Goal: Use online tool/utility: Utilize a website feature to perform a specific function

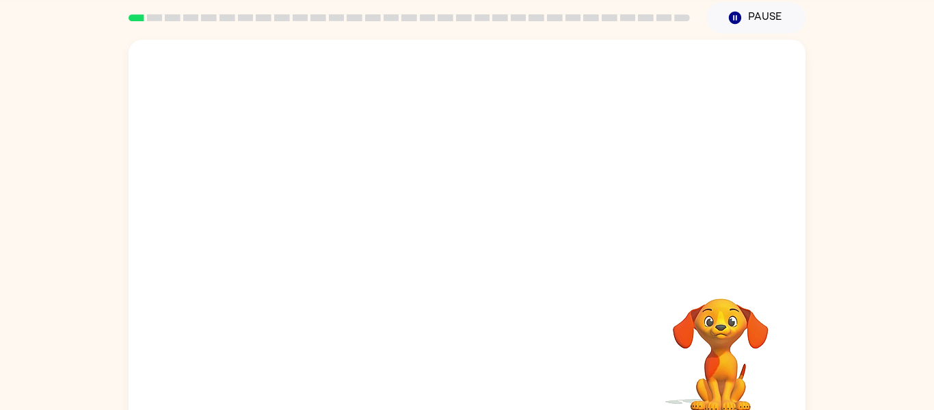
scroll to position [71, 0]
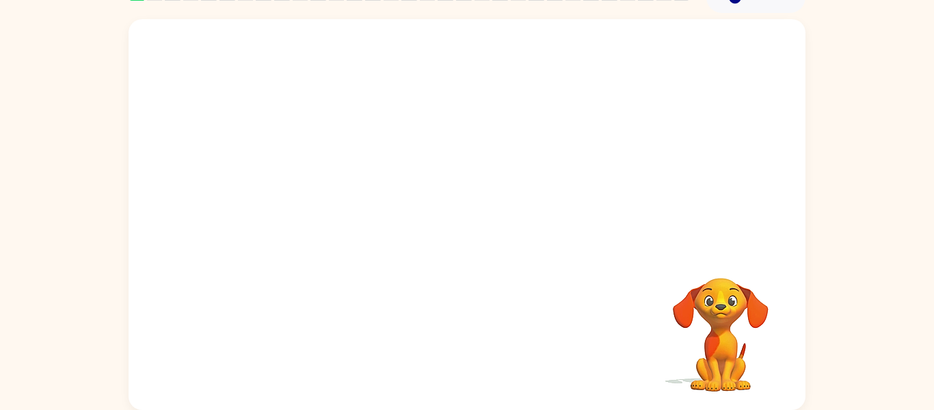
click at [316, 185] on video "Your browser must support playing .mp4 files to use Literably. Please try using…" at bounding box center [467, 134] width 677 height 230
click at [450, 201] on button "button" at bounding box center [467, 221] width 88 height 50
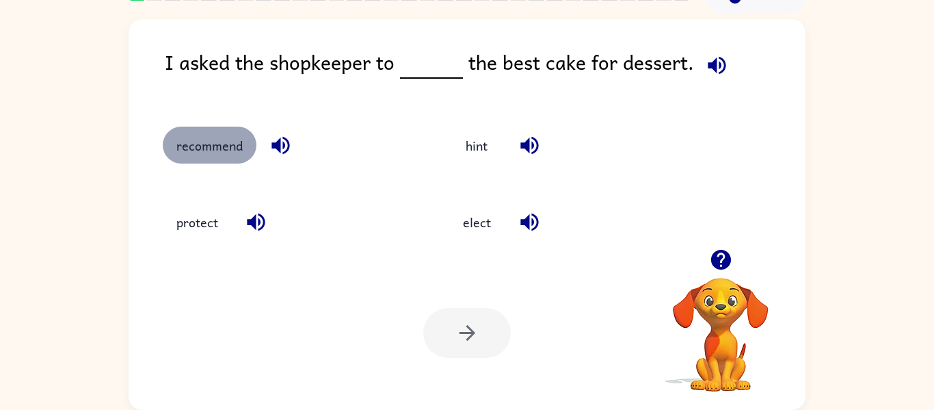
click at [237, 148] on button "recommend" at bounding box center [210, 144] width 94 height 37
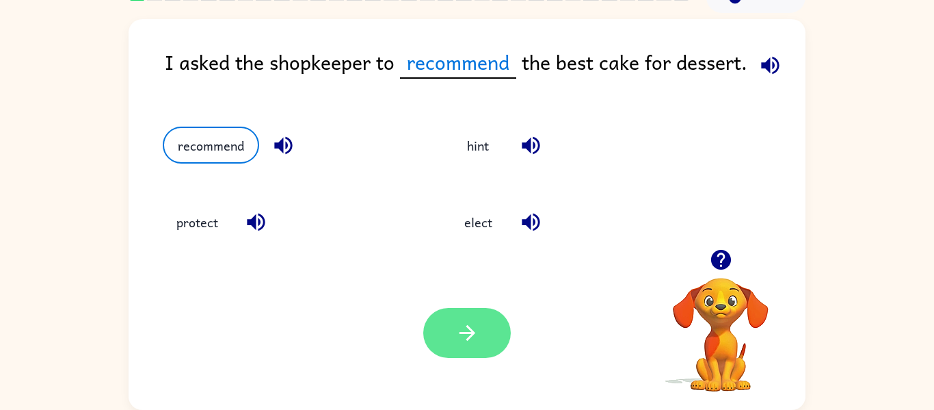
click at [468, 332] on icon "button" at bounding box center [467, 333] width 16 height 16
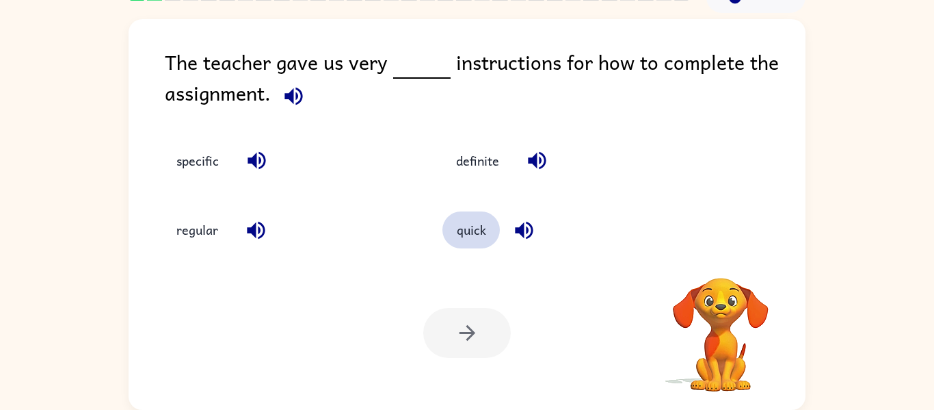
click at [470, 226] on button "quick" at bounding box center [470, 229] width 57 height 37
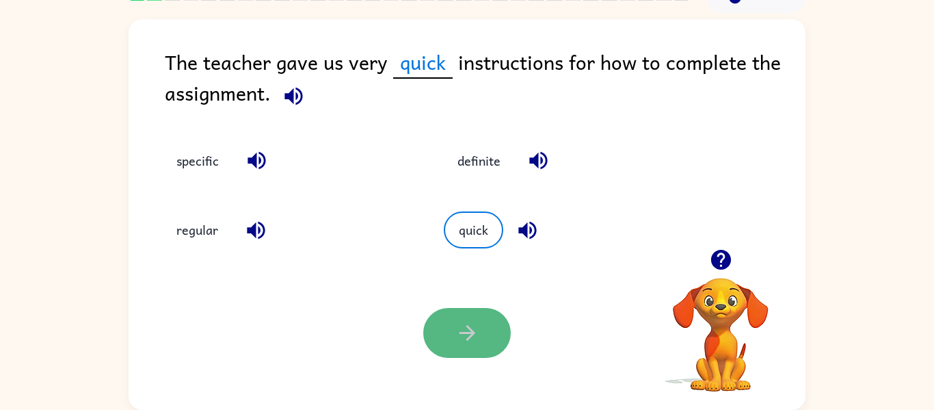
click at [468, 309] on button "button" at bounding box center [467, 333] width 88 height 50
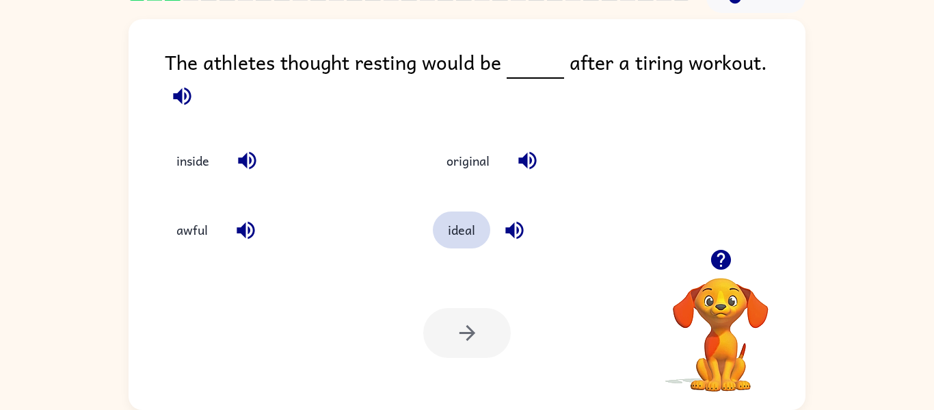
click at [448, 211] on button "ideal" at bounding box center [461, 229] width 57 height 37
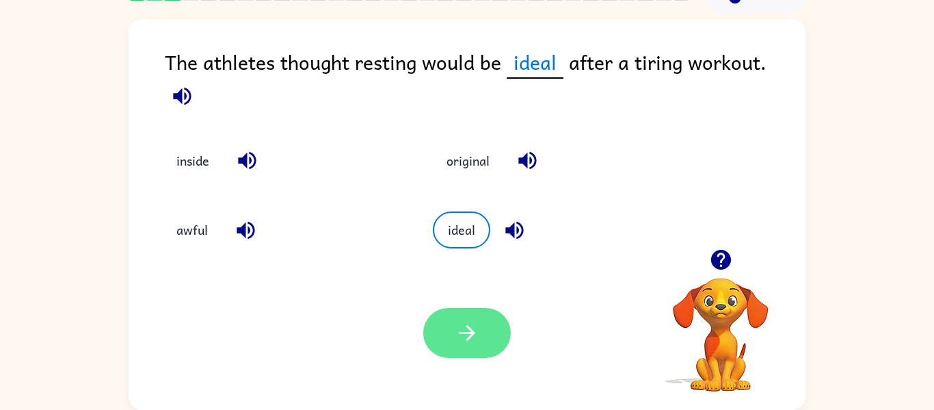
click at [440, 348] on button "button" at bounding box center [467, 333] width 88 height 50
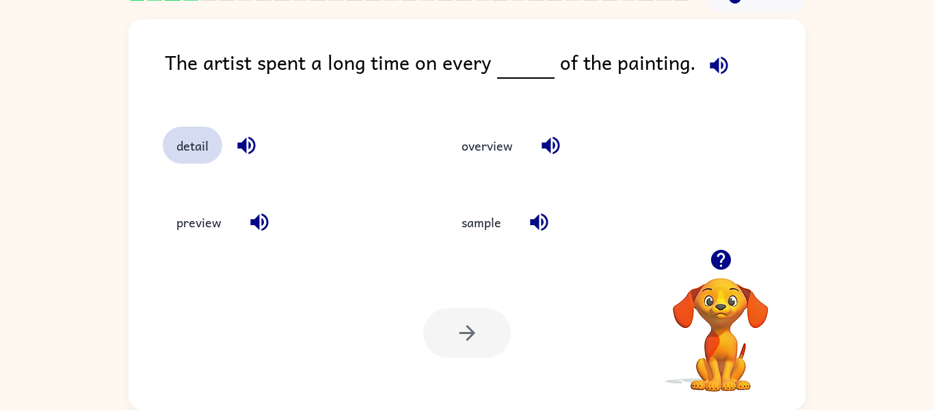
click at [193, 137] on button "detail" at bounding box center [192, 144] width 59 height 37
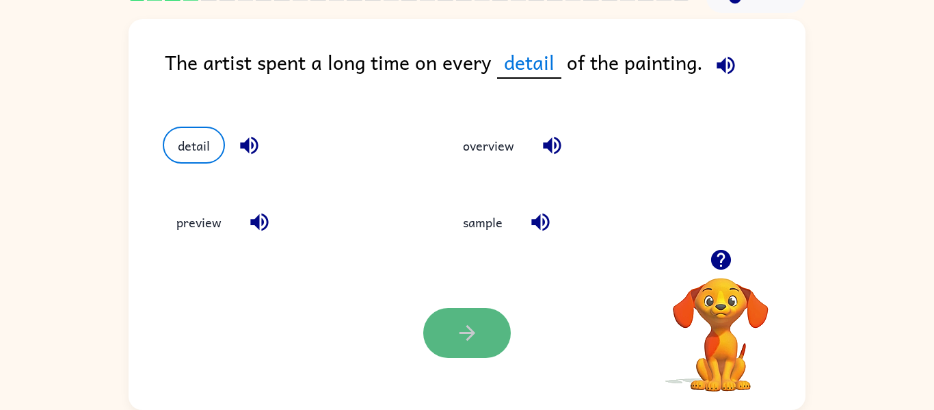
click at [473, 340] on icon "button" at bounding box center [467, 333] width 24 height 24
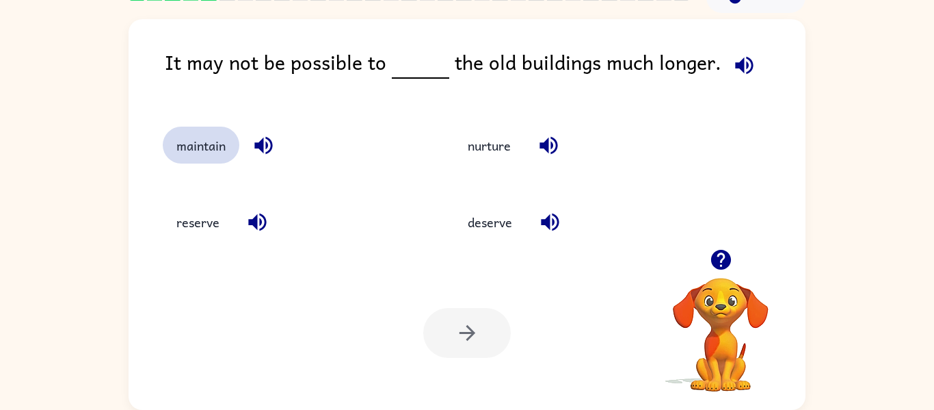
click at [195, 137] on button "maintain" at bounding box center [201, 144] width 77 height 37
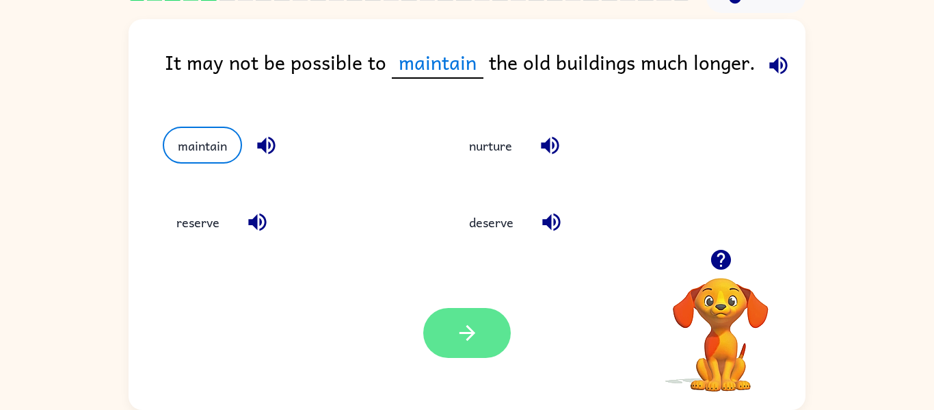
click at [485, 339] on button "button" at bounding box center [467, 333] width 88 height 50
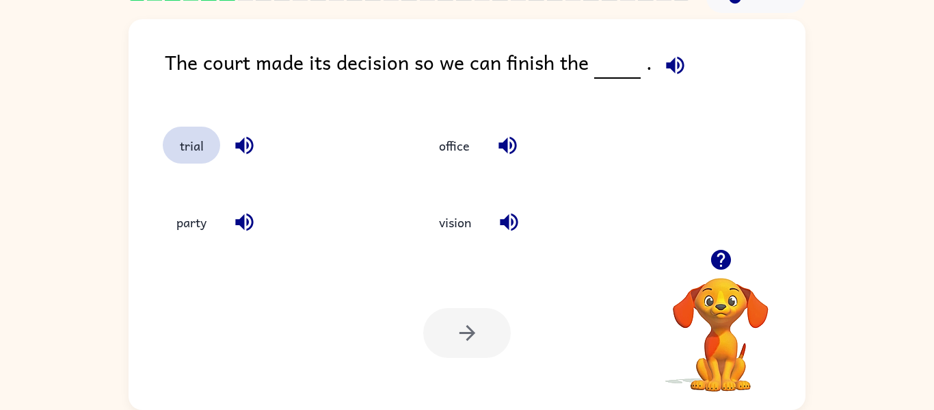
click at [200, 144] on button "trial" at bounding box center [191, 144] width 57 height 37
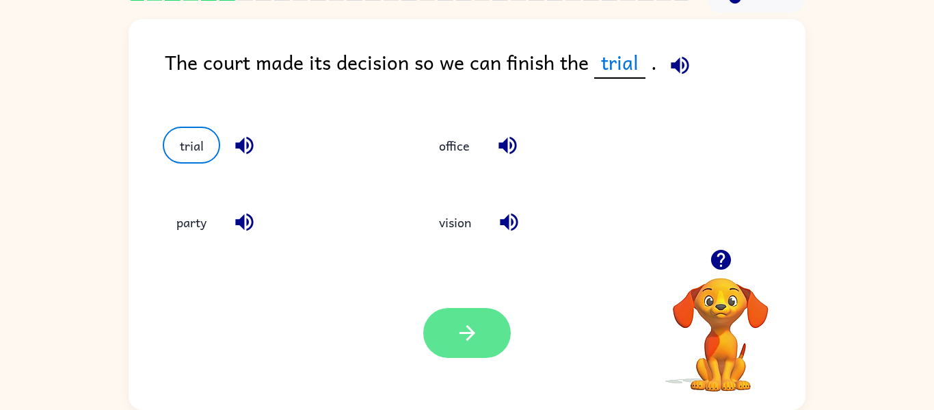
click at [479, 343] on button "button" at bounding box center [467, 333] width 88 height 50
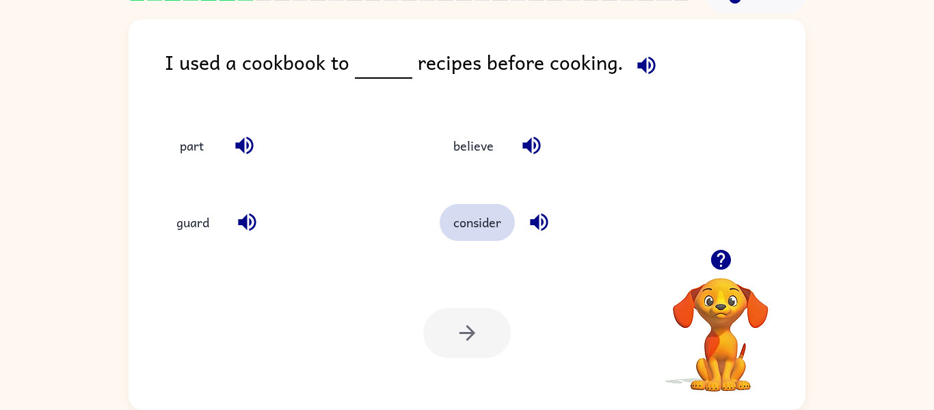
click at [456, 209] on button "consider" at bounding box center [477, 222] width 75 height 37
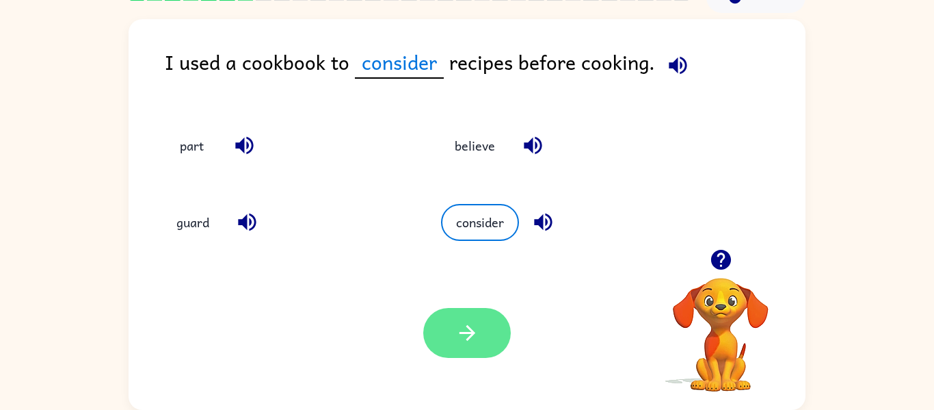
click at [442, 336] on button "button" at bounding box center [467, 333] width 88 height 50
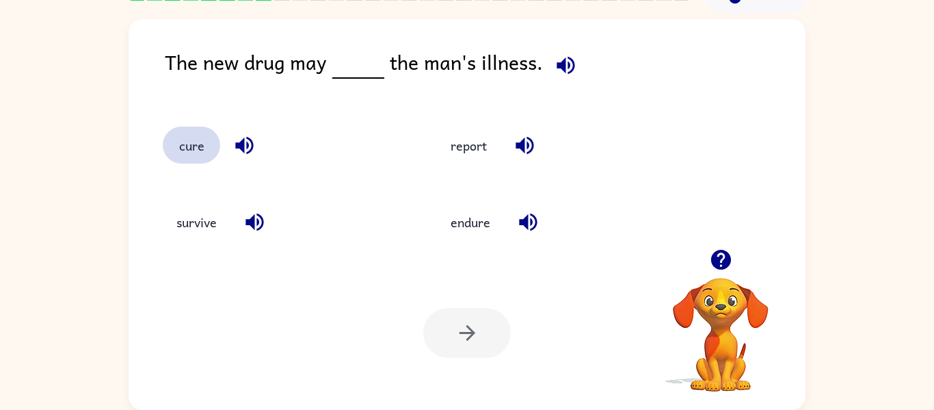
click at [193, 147] on button "cure" at bounding box center [191, 144] width 57 height 37
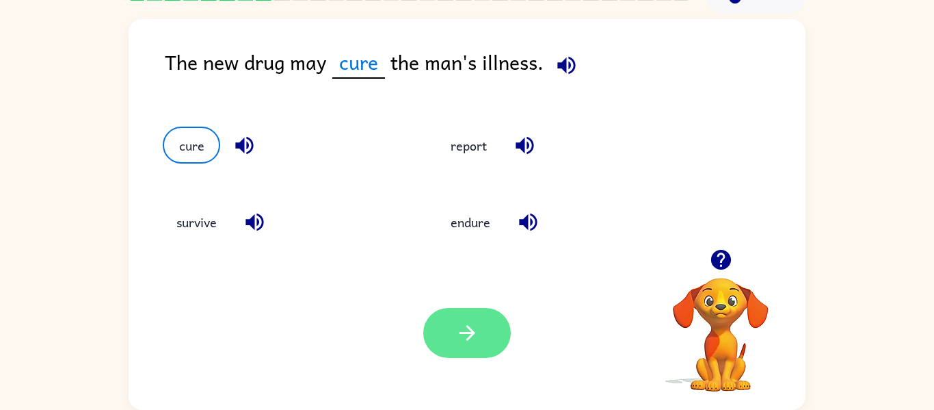
click at [456, 317] on button "button" at bounding box center [467, 333] width 88 height 50
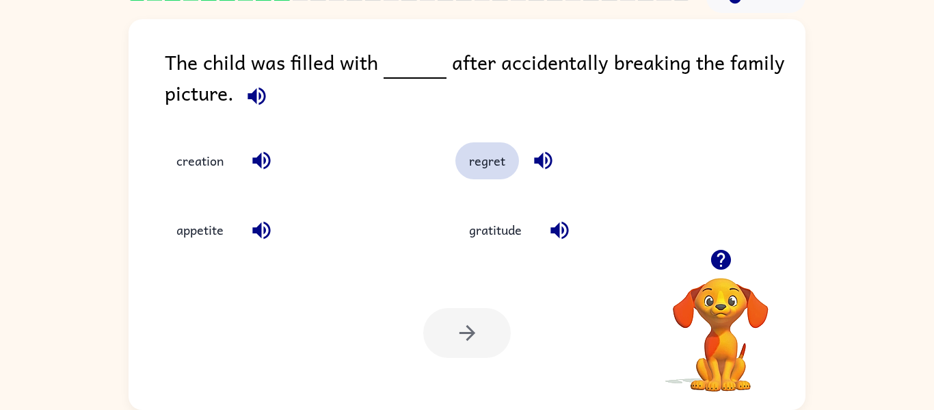
click at [478, 160] on button "regret" at bounding box center [487, 160] width 64 height 37
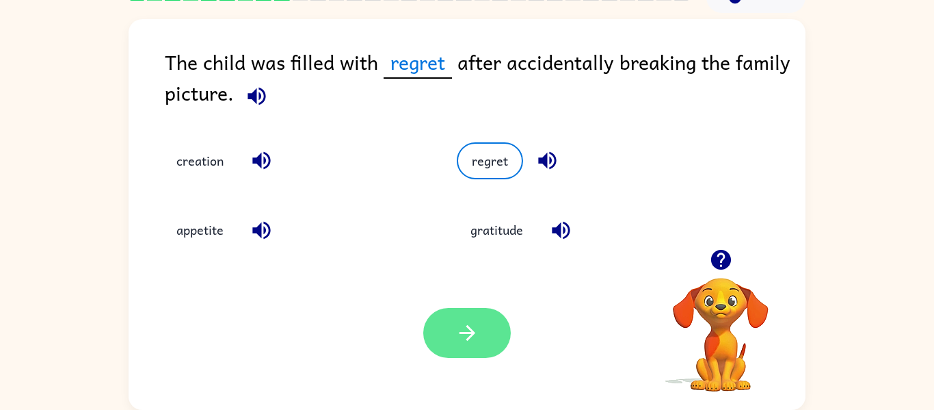
click at [476, 327] on icon "button" at bounding box center [467, 333] width 24 height 24
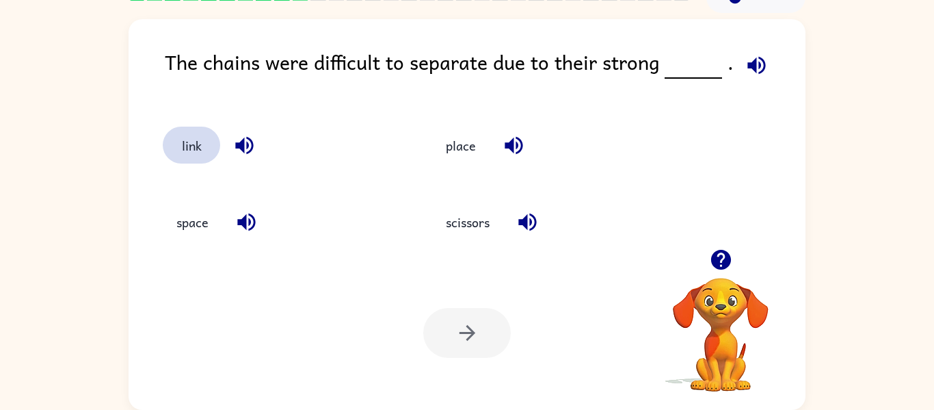
click at [191, 150] on button "link" at bounding box center [191, 144] width 57 height 37
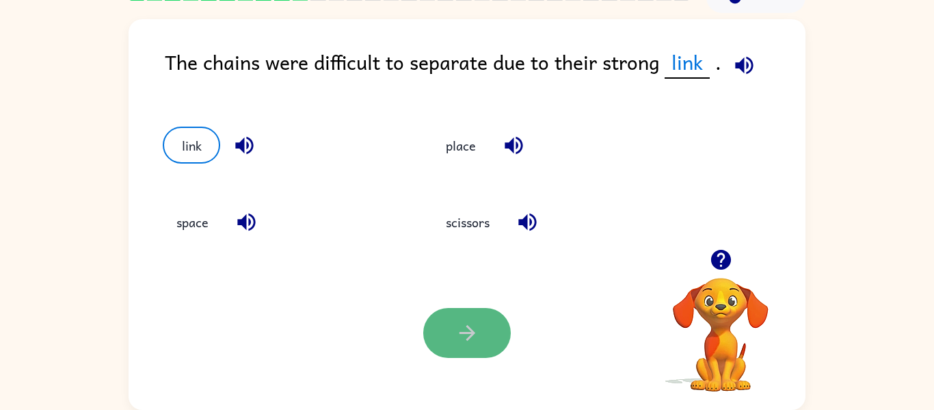
click at [440, 319] on button "button" at bounding box center [467, 333] width 88 height 50
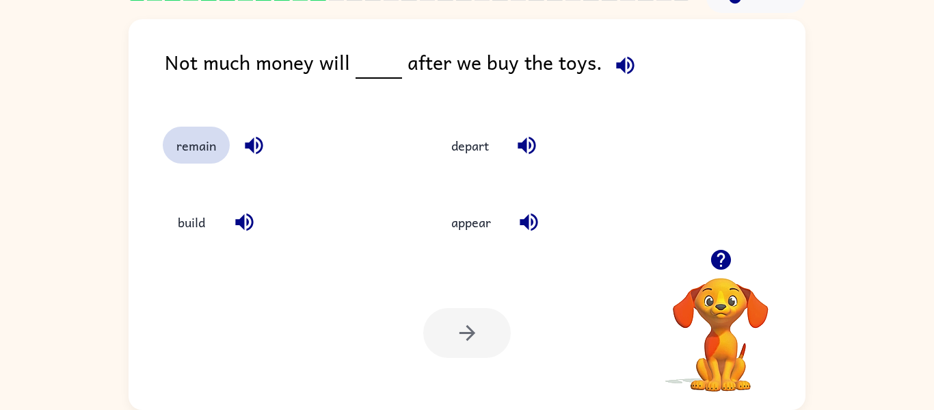
click at [166, 137] on button "remain" at bounding box center [196, 144] width 67 height 37
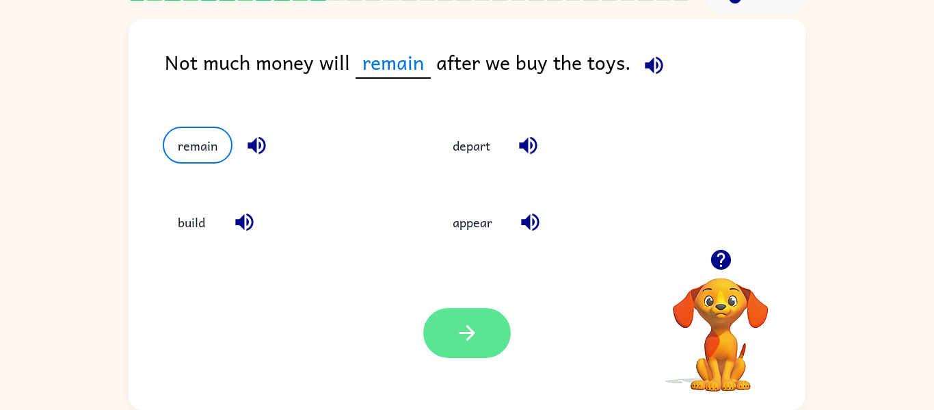
click at [445, 310] on button "button" at bounding box center [467, 333] width 88 height 50
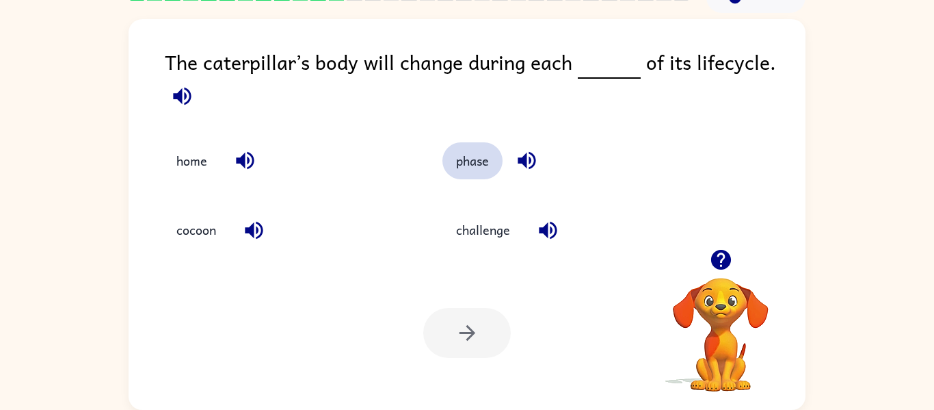
click at [469, 175] on button "phase" at bounding box center [472, 160] width 60 height 37
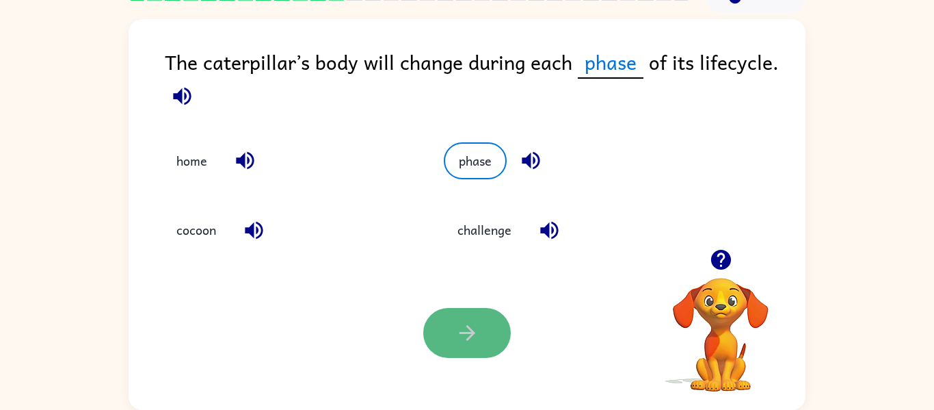
click at [459, 325] on icon "button" at bounding box center [467, 333] width 24 height 24
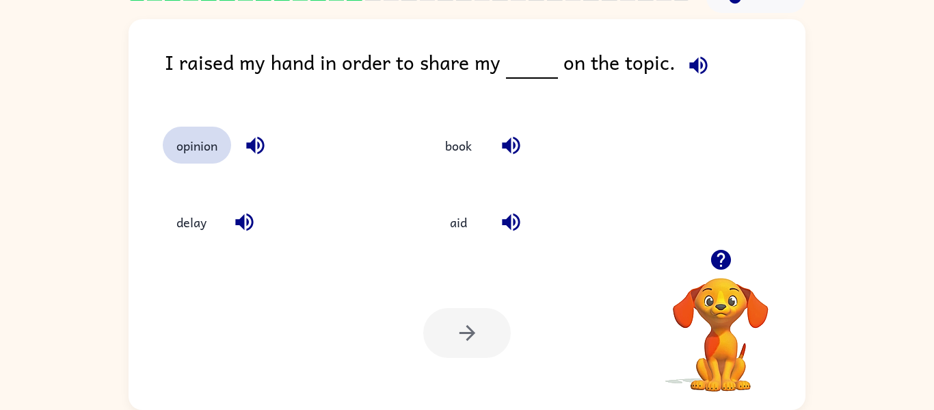
click at [170, 152] on button "opinion" at bounding box center [197, 144] width 68 height 37
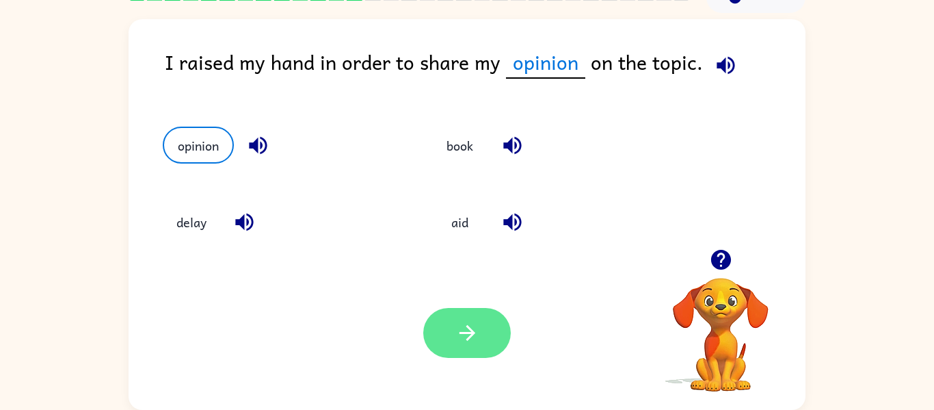
click at [483, 345] on button "button" at bounding box center [467, 333] width 88 height 50
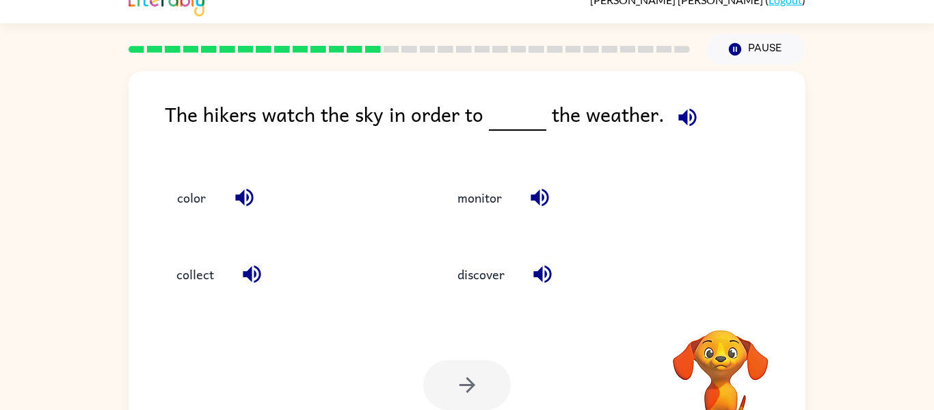
scroll to position [17, 0]
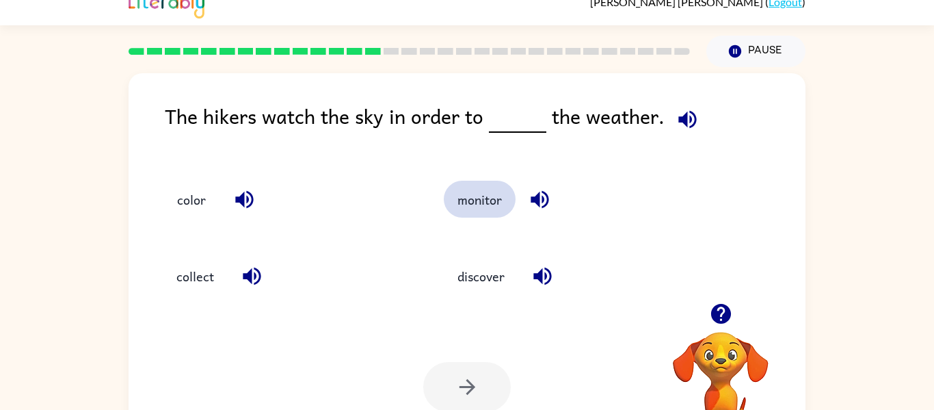
click at [458, 209] on button "monitor" at bounding box center [480, 198] width 72 height 37
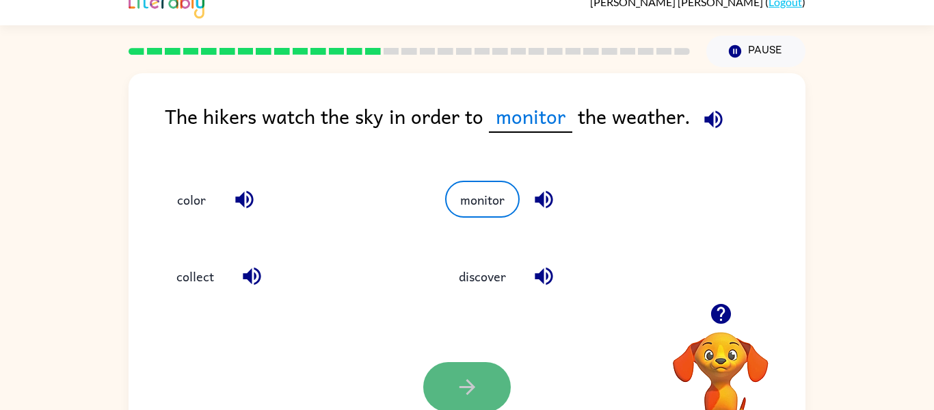
click at [458, 372] on button "button" at bounding box center [467, 387] width 88 height 50
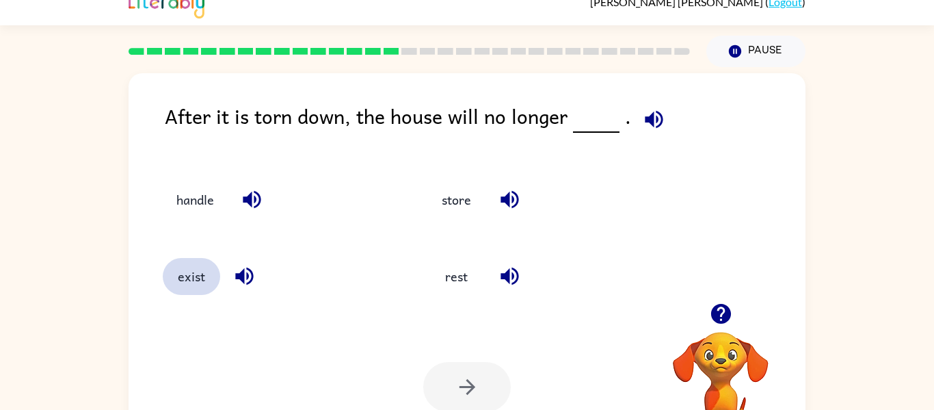
click at [208, 284] on button "exist" at bounding box center [191, 276] width 57 height 37
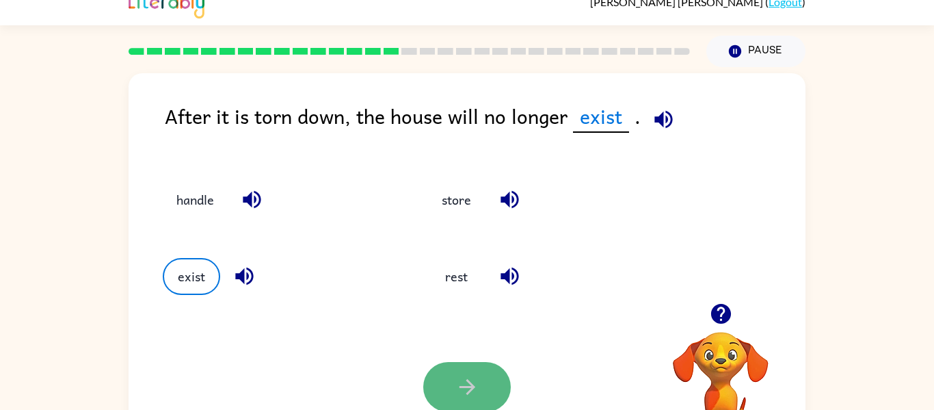
click at [477, 405] on button "button" at bounding box center [467, 387] width 88 height 50
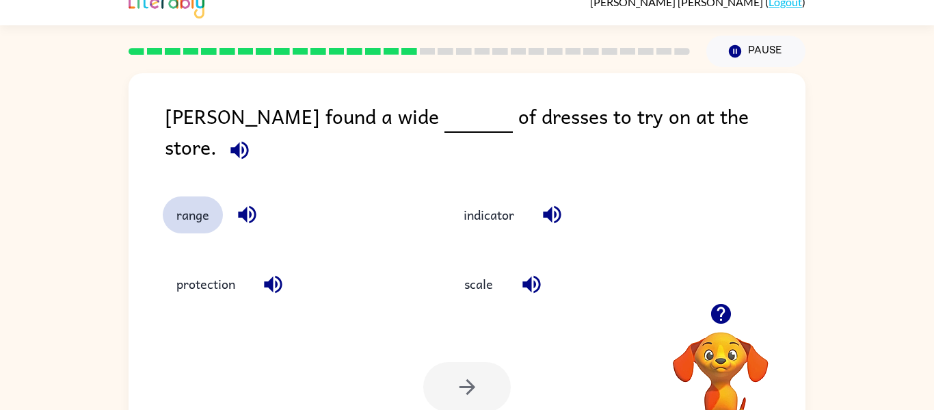
click at [196, 209] on button "range" at bounding box center [193, 214] width 60 height 37
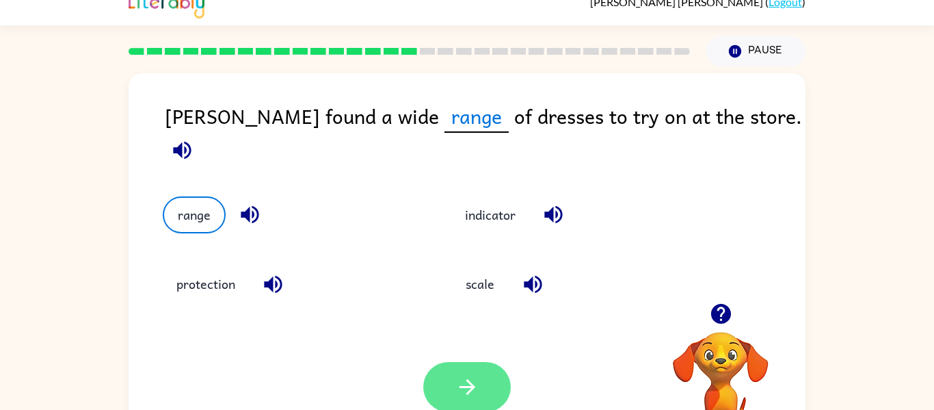
click at [444, 375] on button "button" at bounding box center [467, 387] width 88 height 50
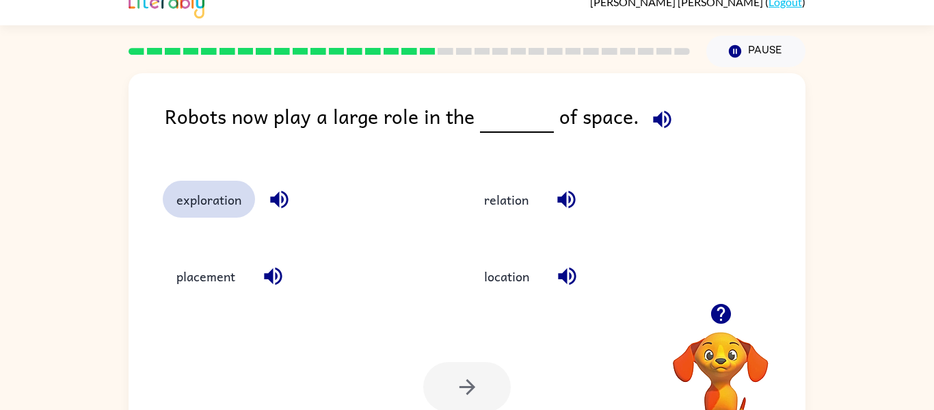
click at [223, 212] on button "exploration" at bounding box center [209, 198] width 92 height 37
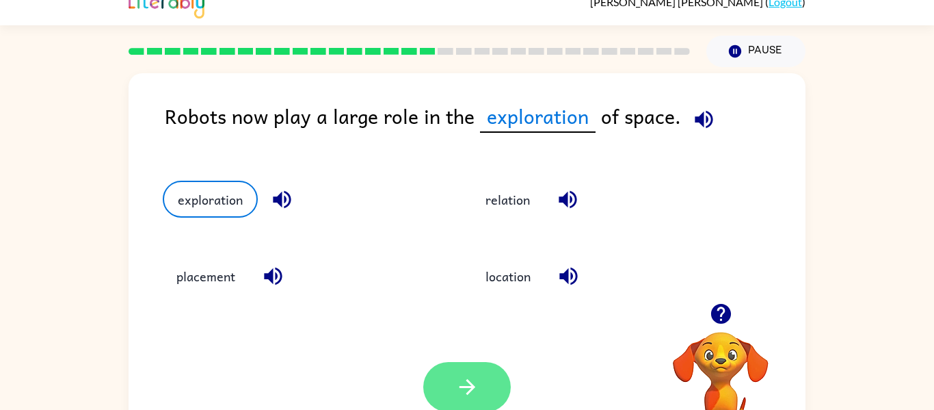
click at [469, 386] on icon "button" at bounding box center [467, 387] width 16 height 16
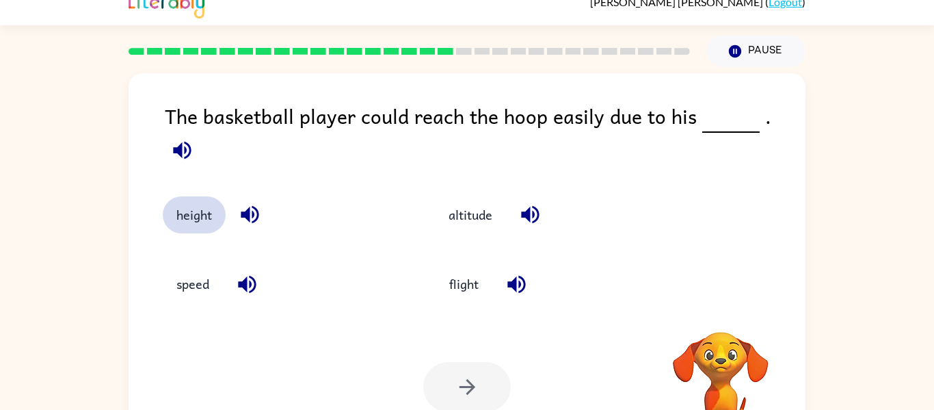
click at [200, 197] on button "height" at bounding box center [194, 214] width 63 height 37
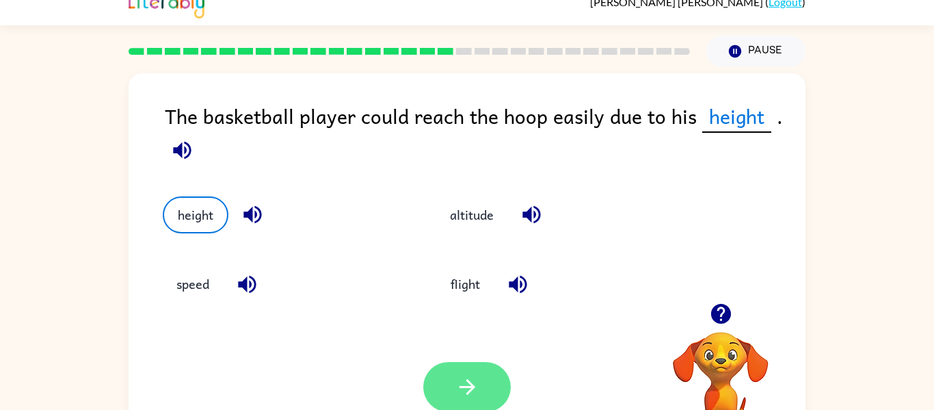
click at [479, 378] on icon "button" at bounding box center [467, 387] width 24 height 24
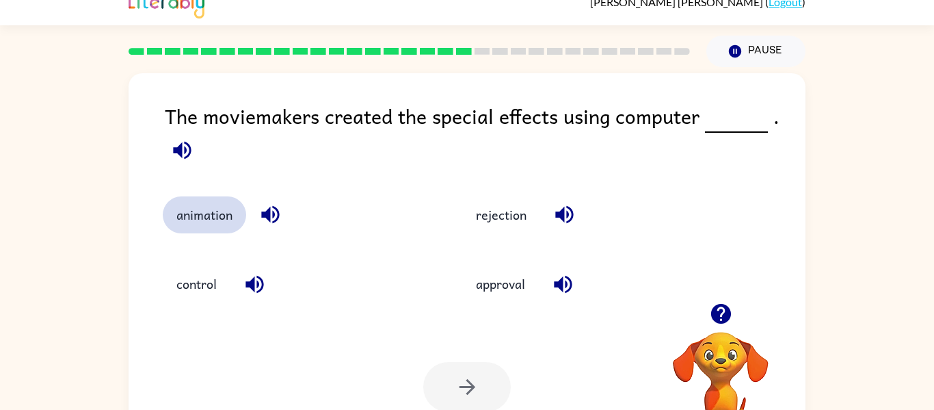
click at [215, 213] on button "animation" at bounding box center [204, 214] width 83 height 37
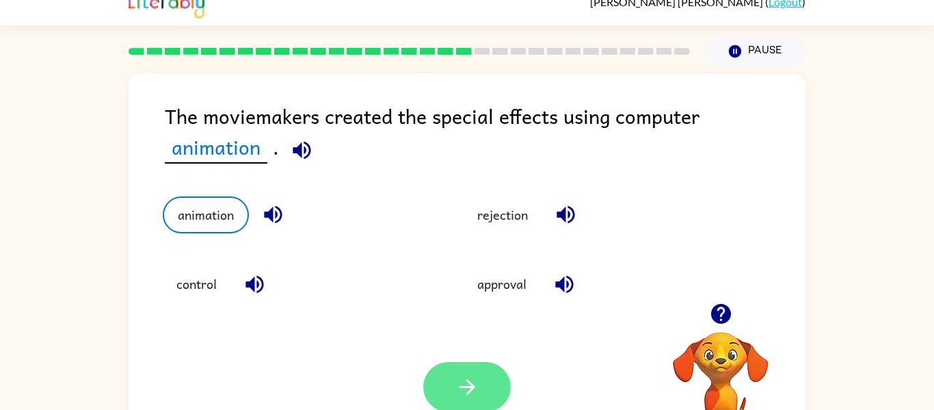
click at [453, 388] on button "button" at bounding box center [467, 387] width 88 height 50
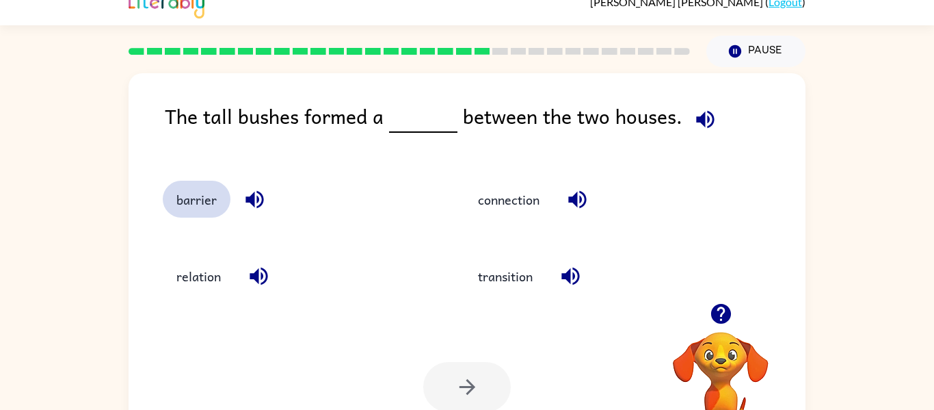
click at [178, 209] on button "barrier" at bounding box center [197, 198] width 68 height 37
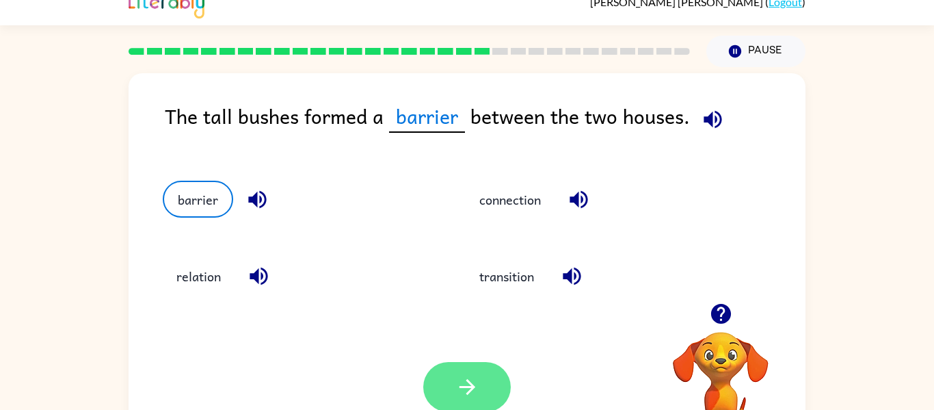
click at [459, 377] on icon "button" at bounding box center [467, 387] width 24 height 24
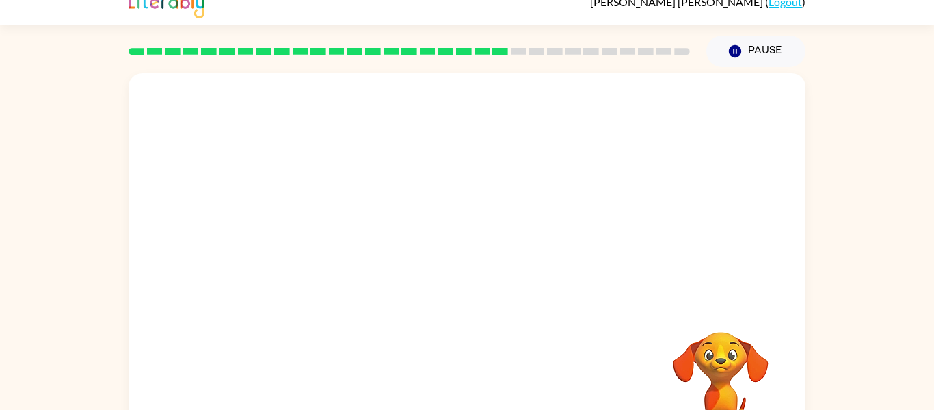
click at [340, 260] on video "Your browser must support playing .mp4 files to use Literably. Please try using…" at bounding box center [467, 188] width 677 height 230
click at [438, 263] on button "button" at bounding box center [467, 275] width 88 height 50
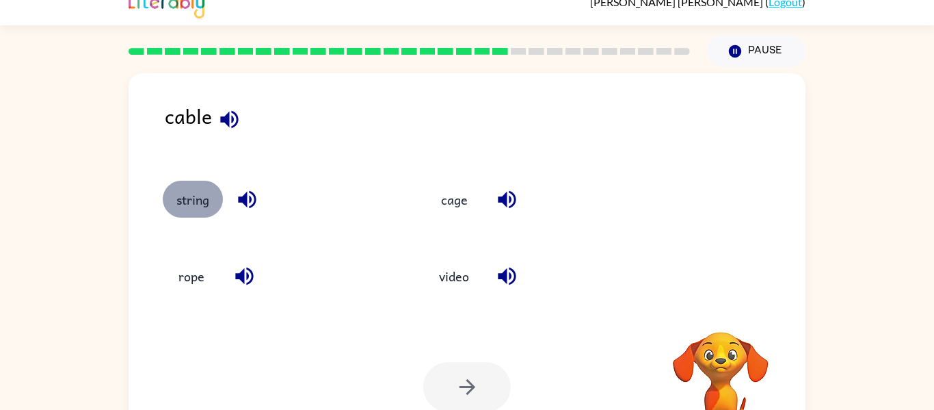
click at [189, 191] on button "string" at bounding box center [193, 198] width 60 height 37
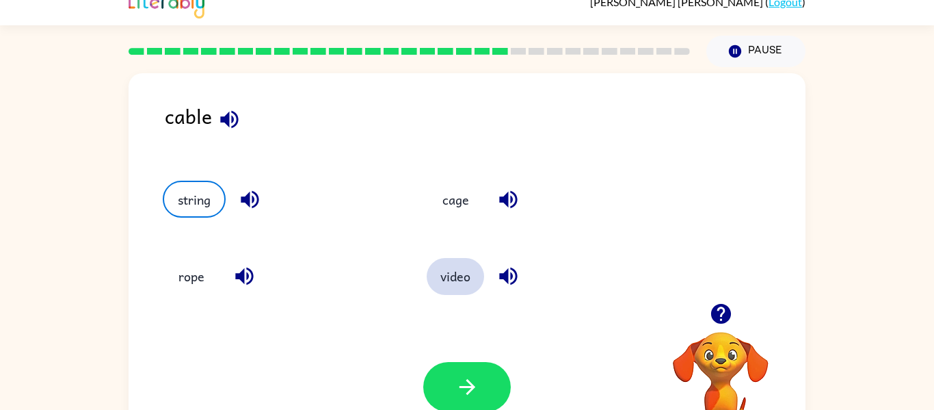
click at [464, 273] on button "video" at bounding box center [455, 276] width 57 height 37
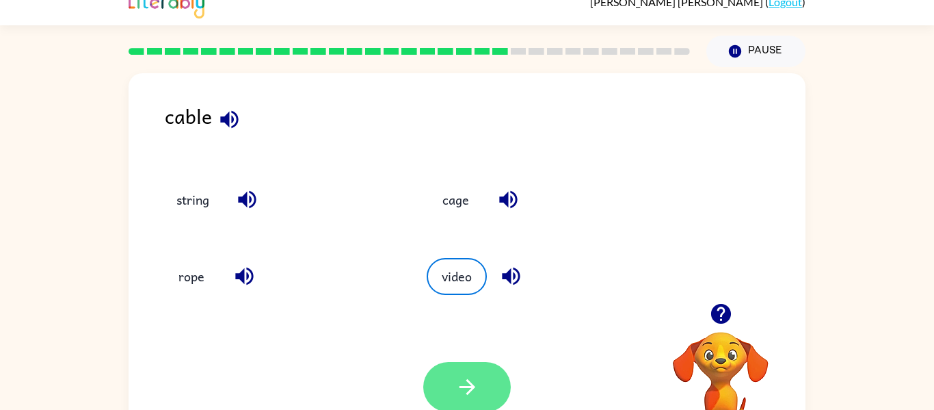
click at [479, 388] on button "button" at bounding box center [467, 387] width 88 height 50
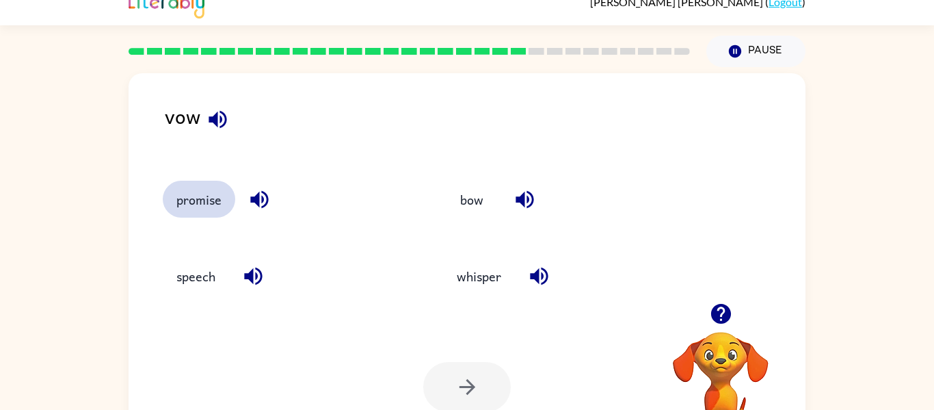
click at [192, 216] on button "promise" at bounding box center [199, 198] width 72 height 37
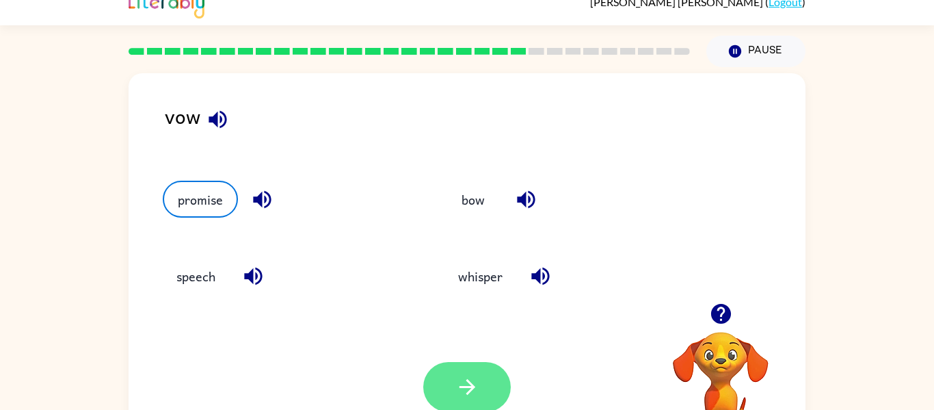
click at [475, 378] on icon "button" at bounding box center [467, 387] width 24 height 24
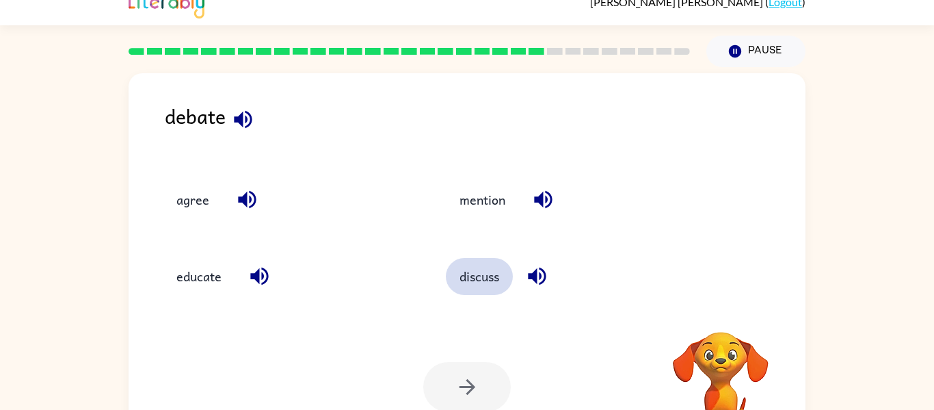
click at [473, 269] on button "discuss" at bounding box center [479, 276] width 67 height 37
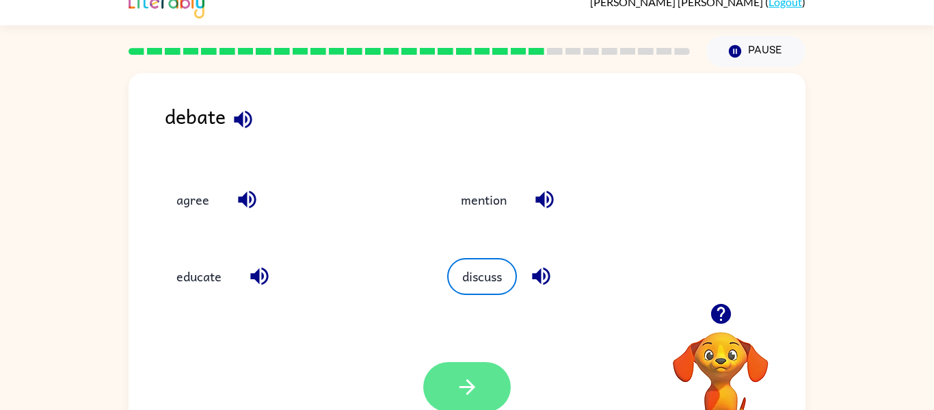
click at [462, 377] on icon "button" at bounding box center [467, 387] width 24 height 24
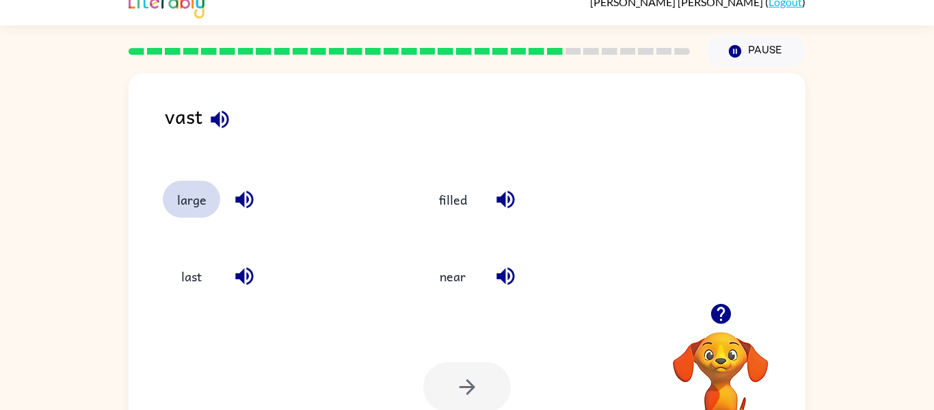
click at [191, 200] on button "large" at bounding box center [191, 198] width 57 height 37
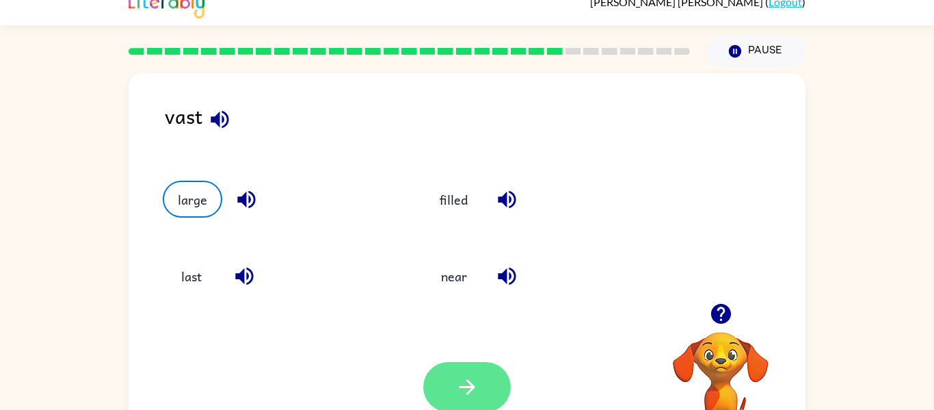
click at [473, 385] on icon "button" at bounding box center [467, 387] width 16 height 16
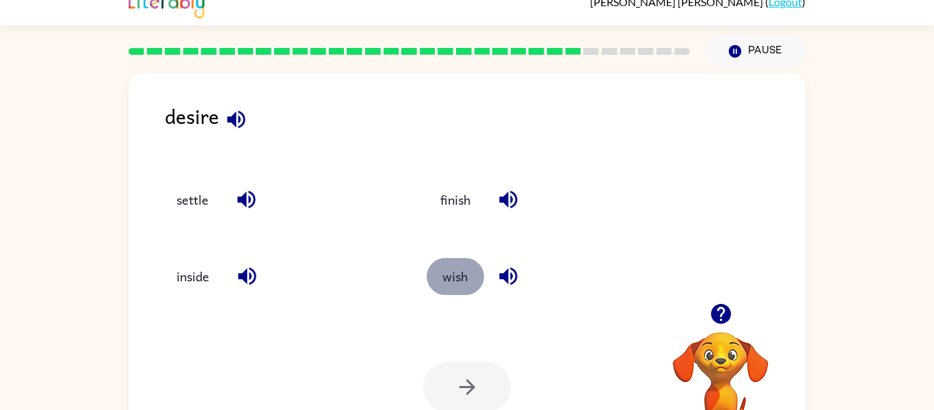
click at [456, 277] on button "wish" at bounding box center [455, 276] width 57 height 37
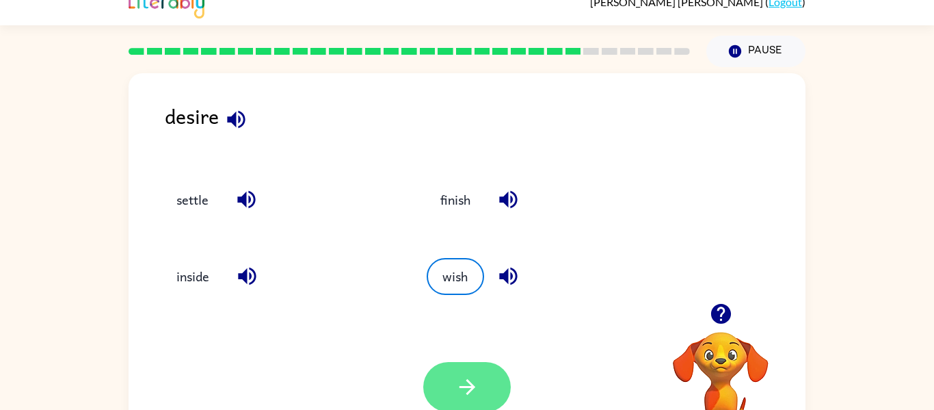
click at [472, 370] on button "button" at bounding box center [467, 387] width 88 height 50
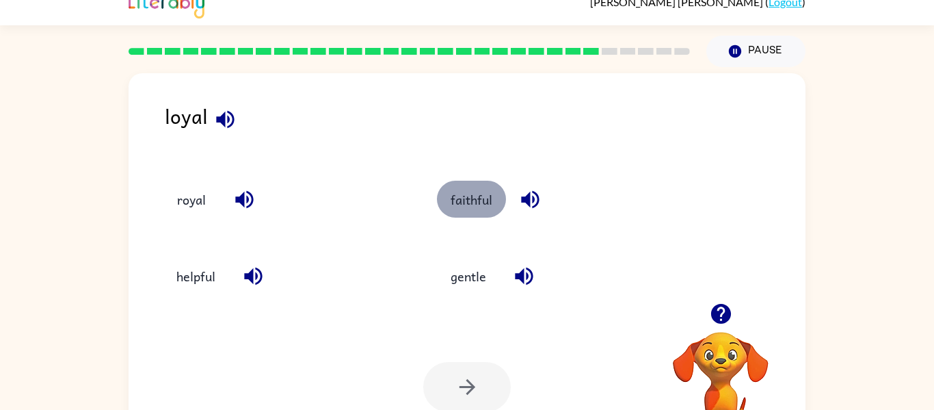
click at [472, 199] on button "faithful" at bounding box center [471, 198] width 69 height 37
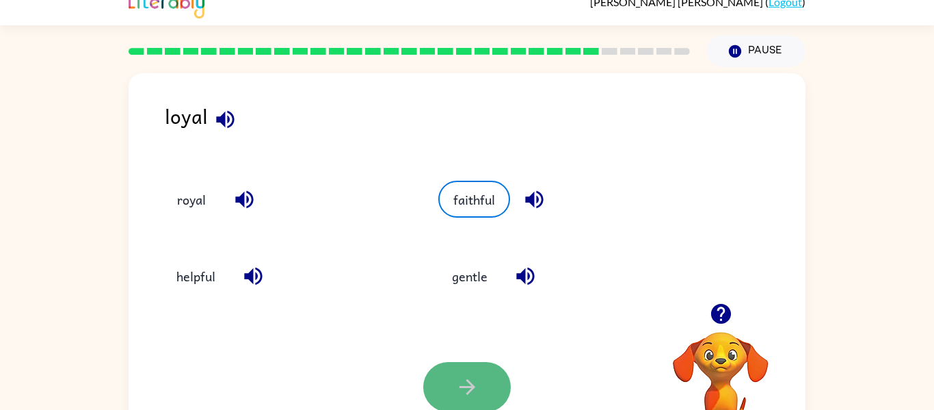
click at [492, 377] on button "button" at bounding box center [467, 387] width 88 height 50
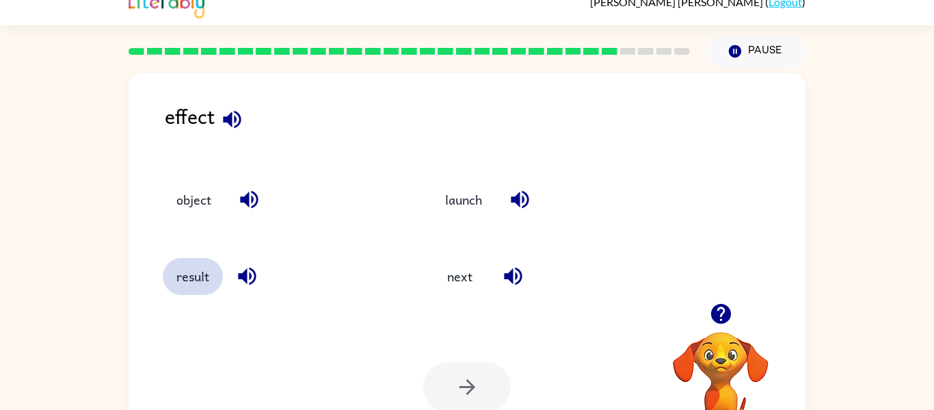
click at [178, 276] on button "result" at bounding box center [193, 276] width 60 height 37
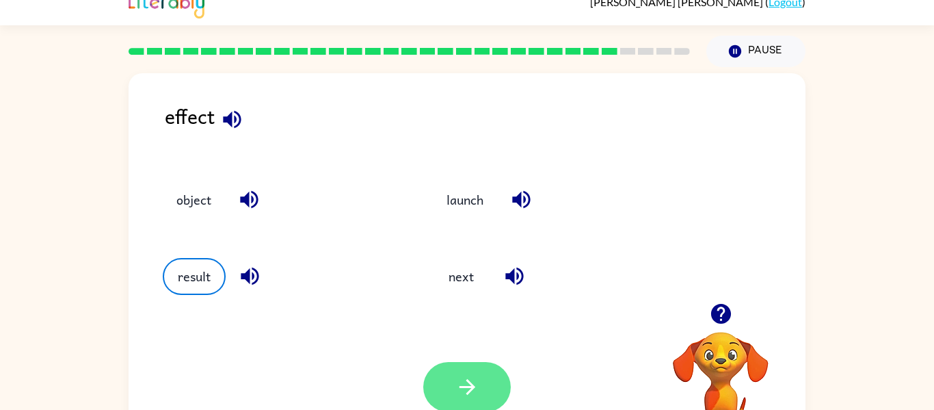
click at [479, 381] on button "button" at bounding box center [467, 387] width 88 height 50
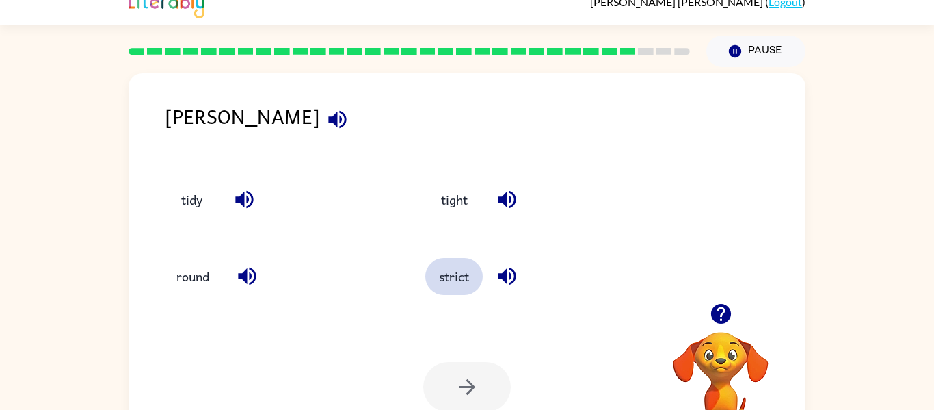
click at [442, 280] on button "strict" at bounding box center [453, 276] width 57 height 37
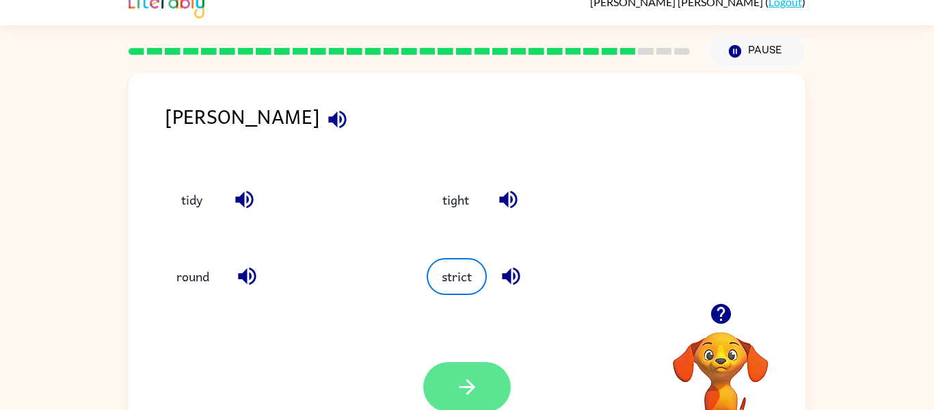
click at [448, 386] on button "button" at bounding box center [467, 387] width 88 height 50
click at [448, 386] on div at bounding box center [467, 387] width 88 height 50
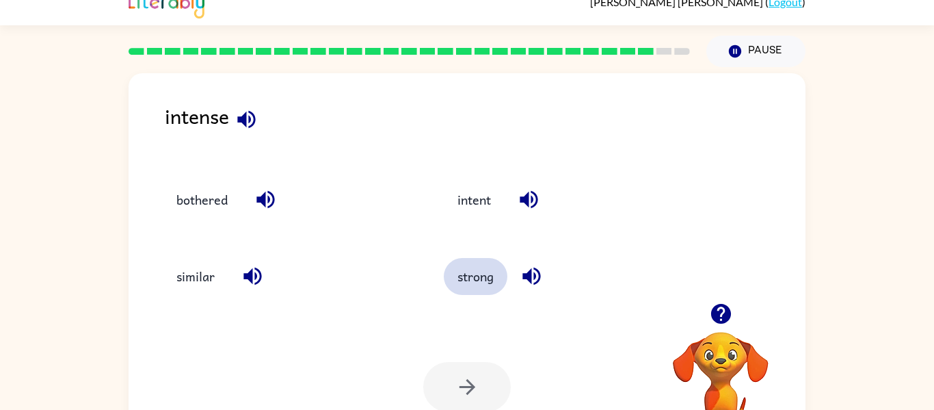
click at [459, 274] on button "strong" at bounding box center [476, 276] width 64 height 37
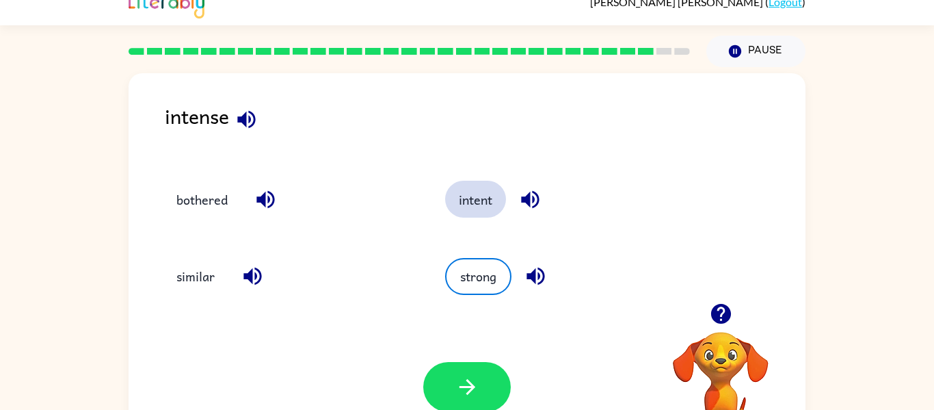
click at [467, 195] on button "intent" at bounding box center [475, 198] width 61 height 37
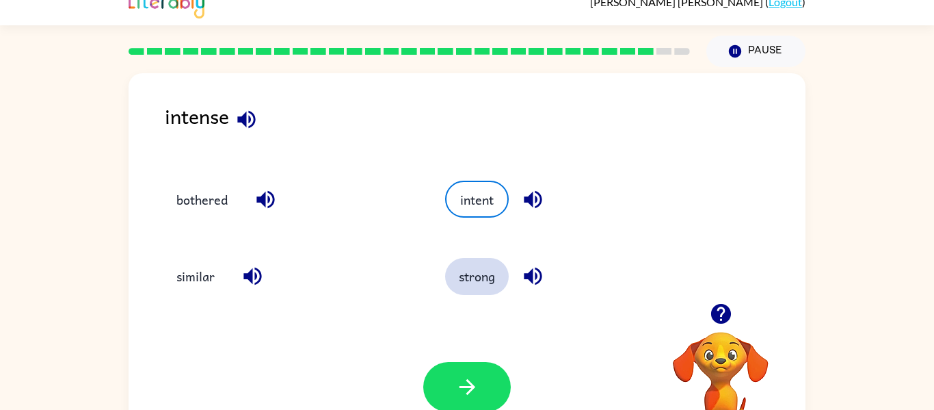
click at [491, 282] on button "strong" at bounding box center [477, 276] width 64 height 37
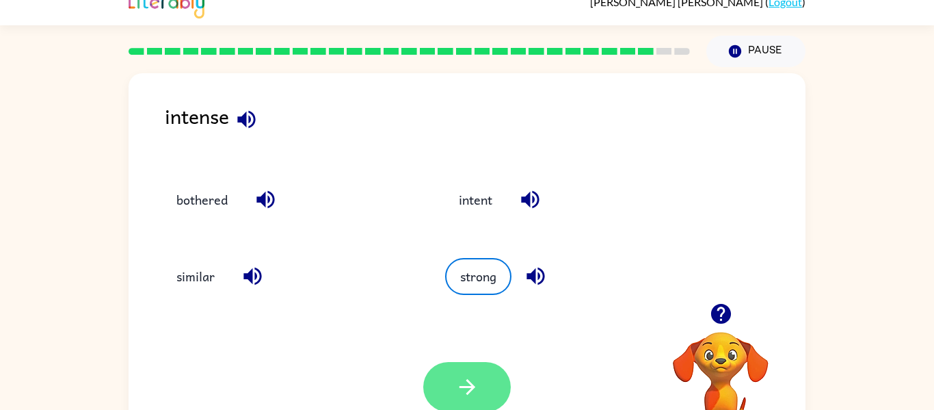
click at [462, 370] on button "button" at bounding box center [467, 387] width 88 height 50
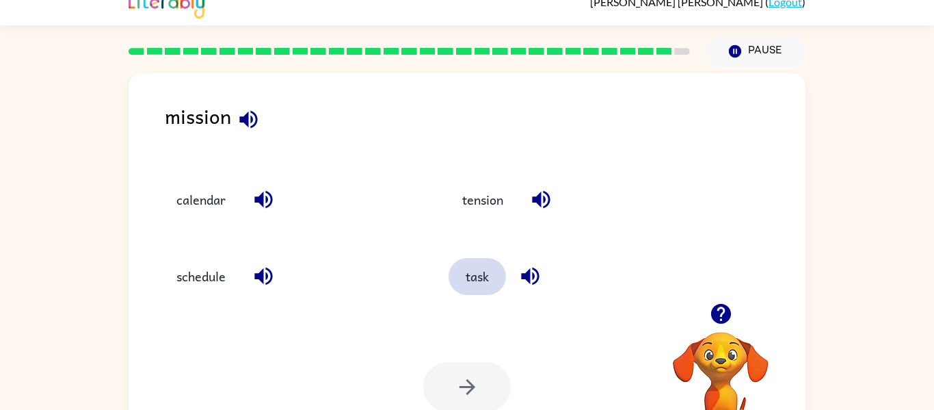
click at [480, 269] on button "task" at bounding box center [476, 276] width 57 height 37
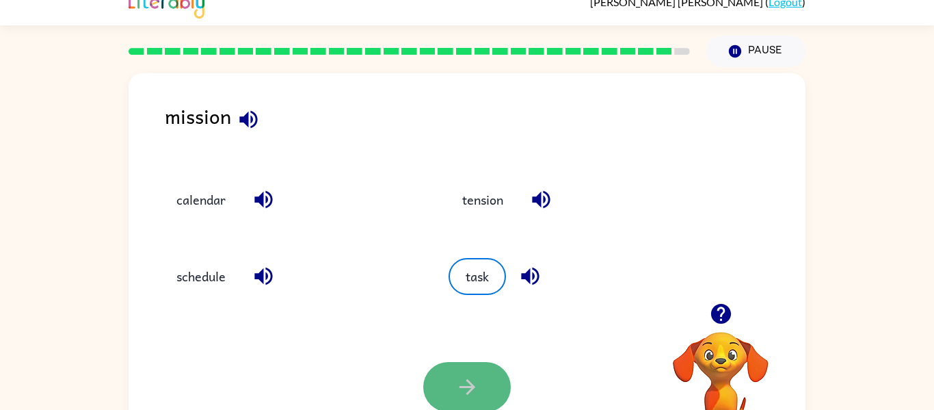
click at [481, 366] on button "button" at bounding box center [467, 387] width 88 height 50
